Goal: Find specific page/section: Find specific page/section

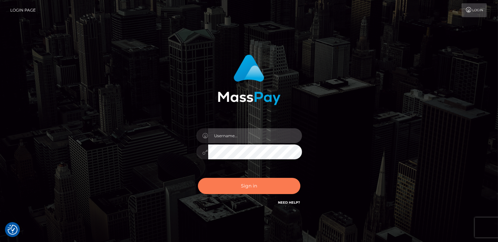
type input "catalinad"
click at [237, 189] on button "Sign in" at bounding box center [249, 186] width 102 height 16
type input "catalinad"
click at [260, 181] on button "Sign in" at bounding box center [249, 186] width 102 height 16
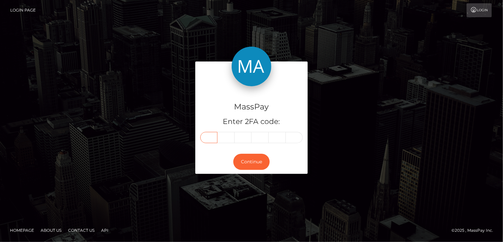
click at [212, 135] on input "text" at bounding box center [208, 137] width 17 height 11
type input "6"
type input "1"
type input "6"
type input "0"
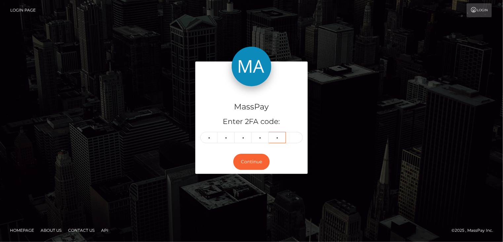
type input "2"
type input "5"
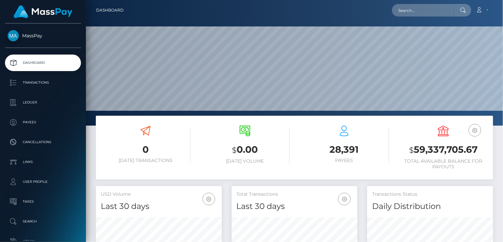
scroll to position [117, 125]
paste input "marcus@clubcloser.com"
type input "marcus@clubcloser.com"
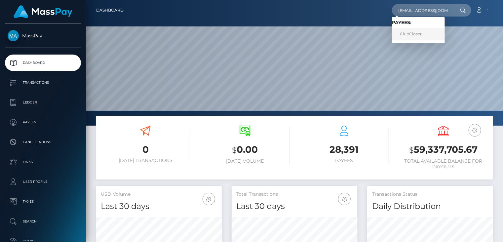
click at [416, 33] on link "ClubCloser" at bounding box center [418, 34] width 53 height 12
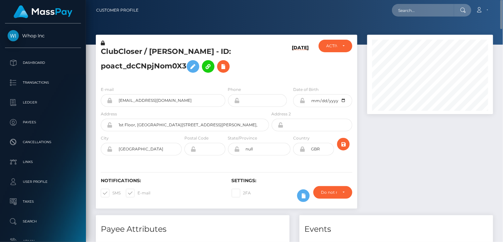
click at [165, 52] on h5 "ClubCloser / MARCUS FREDERICK GILHOOLEY - ID: poact_dcCNpjNom0X3" at bounding box center [183, 61] width 164 height 29
copy h5 "ClubCloser / MARCUS FREDERICK GILHOOLEY - ID: poact_dcCNpjNom0X3"
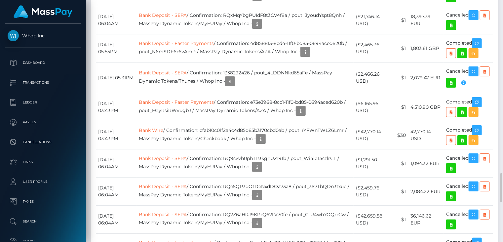
scroll to position [1322, 0]
